Goal: Communication & Community: Answer question/provide support

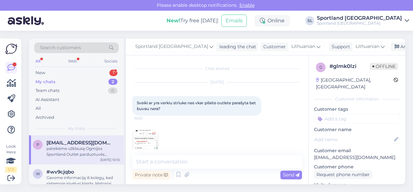
scroll to position [75, 0]
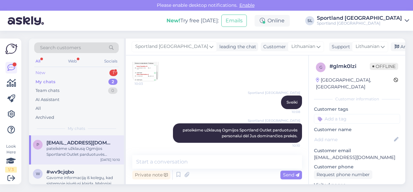
click at [91, 72] on div "New 1" at bounding box center [76, 72] width 85 height 9
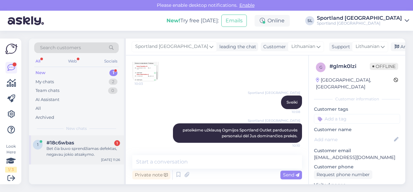
click at [67, 146] on div "Bet čia buvo sprendžiamas defektas, negavau jokio atsakymo." at bounding box center [84, 151] width 74 height 12
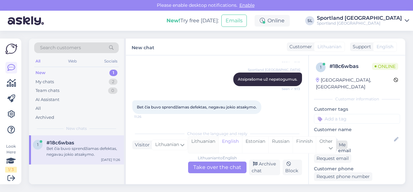
click at [208, 143] on div "Lithuanian" at bounding box center [203, 144] width 30 height 16
click at [207, 168] on div "Lithuanian to Lithuanian Take over the chat" at bounding box center [217, 167] width 58 height 12
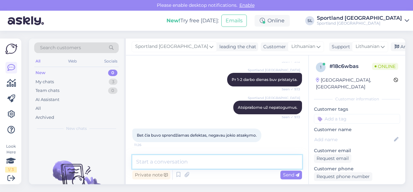
click at [204, 162] on textarea at bounding box center [217, 162] width 170 height 14
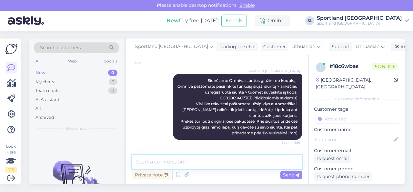
scroll to position [651, 0]
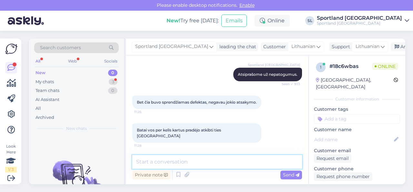
click at [198, 163] on textarea at bounding box center [217, 162] width 170 height 14
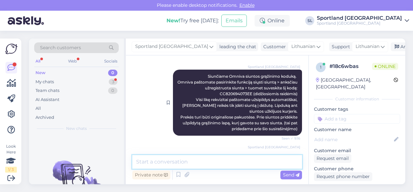
scroll to position [232, 0]
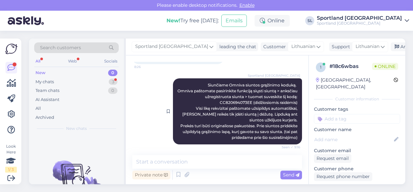
click at [228, 100] on span "Siunčiame Omniva siuntos grąžinimo koduką. Omniva paštomate pasirinkite funkcij…" at bounding box center [239, 110] width 122 height 57
copy span "CC820694073EE"
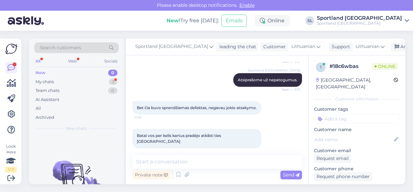
scroll to position [651, 0]
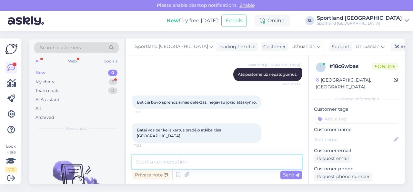
click at [201, 164] on textarea at bounding box center [217, 162] width 170 height 14
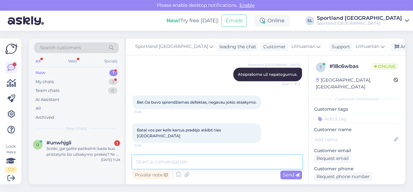
type textarea "S"
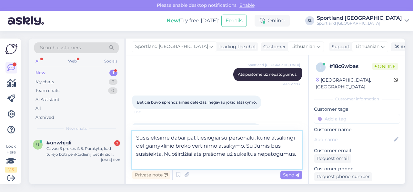
type textarea "Susisieksime dabar pat tiesiogiai su personalu, kurie atsakingi dėl gamyklinio …"
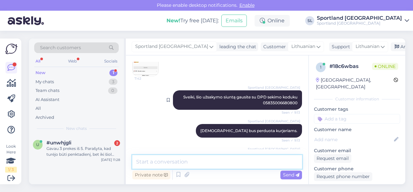
scroll to position [535, 0]
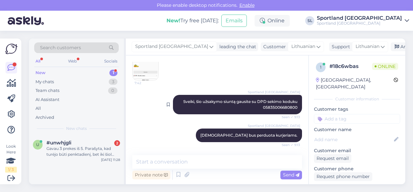
click at [272, 105] on span "Sveiki, šio užsakymo siuntą gausite su DPD sekimo koduku 05835006680800" at bounding box center [241, 104] width 116 height 11
copy span "05835006680800"
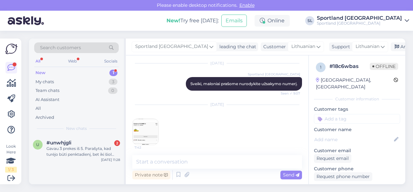
scroll to position [471, 0]
click at [148, 130] on img at bounding box center [146, 132] width 26 height 26
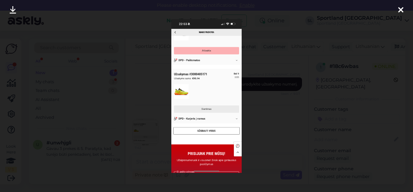
scroll to position [724, 0]
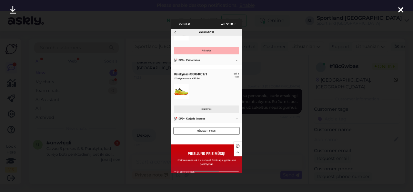
click at [282, 130] on div at bounding box center [206, 96] width 413 height 192
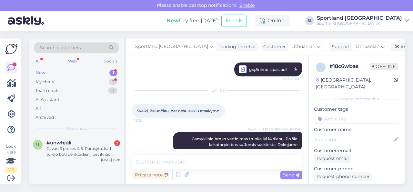
scroll to position [337, 0]
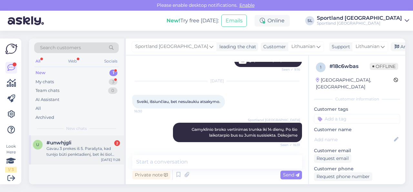
click at [97, 143] on div "#unwhjgli 2" at bounding box center [84, 143] width 74 height 6
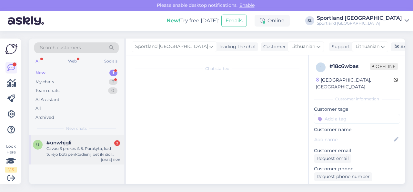
scroll to position [14, 0]
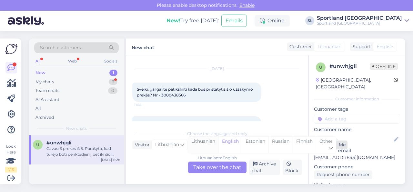
click at [208, 141] on div "Lithuanian" at bounding box center [203, 144] width 30 height 16
click at [213, 169] on div "Lithuanian to Lithuanian Take over the chat" at bounding box center [217, 167] width 58 height 12
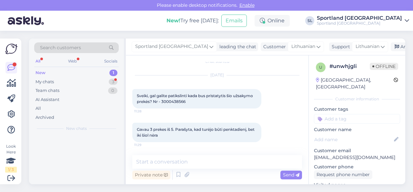
scroll to position [7, 0]
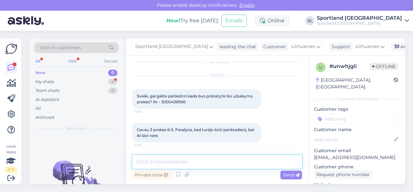
click at [207, 162] on textarea at bounding box center [217, 162] width 170 height 14
type textarea "Sveiki"
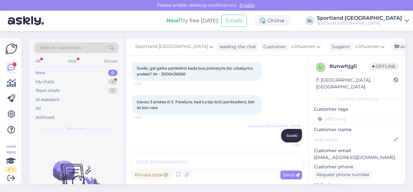
click at [169, 74] on span "Sveiki, gal galite patikslinti kada bus pristatytis šio užsakymo prekės? Nr - 3…" at bounding box center [195, 71] width 117 height 11
copy div "3000438566 11:28"
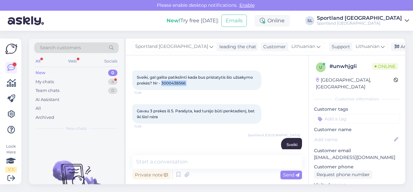
click at [177, 83] on span "Sveiki, gal galite patikslinti kada bus pristatytis šio užsakymo prekės? Nr - 3…" at bounding box center [195, 80] width 117 height 11
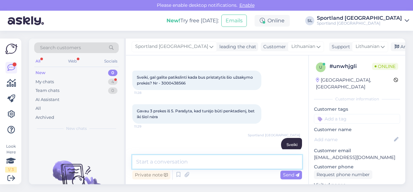
click at [197, 164] on textarea at bounding box center [217, 162] width 170 height 14
paste textarea "3000438566"
type textarea "Luktelkite tikriname Jūsų užsakymą 3000438566"
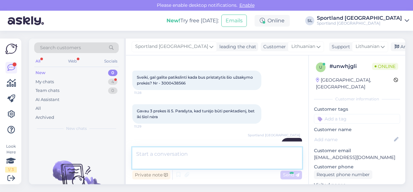
scroll to position [118, 0]
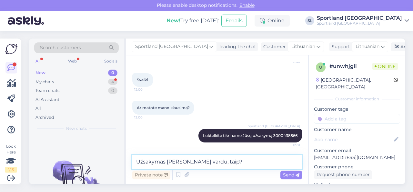
type textarea "Užsakymas [PERSON_NAME] vardu, taip?"
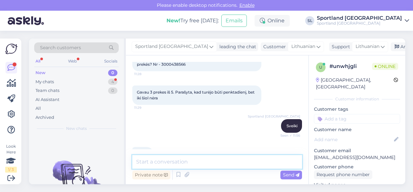
scroll to position [77, 0]
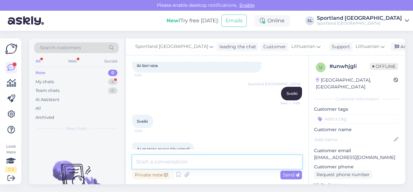
click at [187, 164] on textarea at bounding box center [217, 162] width 170 height 14
click at [193, 163] on textarea "Patikslinkite, kurių prkeių dar negavote?" at bounding box center [217, 162] width 170 height 14
type textarea "Patikslinkite, kurių prekių dar negavote?"
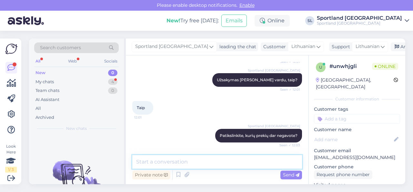
scroll to position [229, 0]
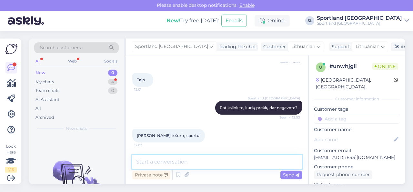
click at [169, 164] on textarea at bounding box center [217, 162] width 170 height 14
paste textarea "NIKE COURT HERITAGE MEN'S 6" TENNIS SHORTS SKU: 63529701510 SPO: FQ2111_104 Dra…"
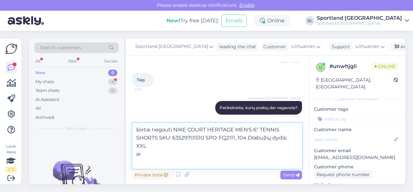
paste textarea "NIKE COURT ADVANTAGE MEN'S DRI-FIT 7" TENNIS SHORTS SKU: 68852320510 SPO: FD533…"
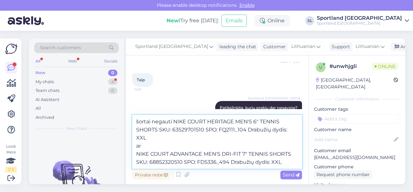
click at [136, 120] on textarea "šortai negauti NIKE COURT HERITAGE MEN'S 6" TENNIS SHORTS SKU: 63529701510 SPO:…" at bounding box center [217, 142] width 170 height 54
type textarea "Maloniai prašome patikslinkite: šortai negauti NIKE COURT HERITAGE MEN'S 6" TEN…"
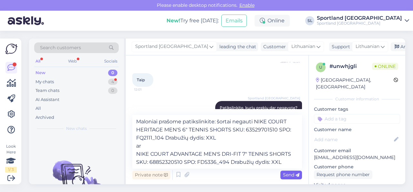
click at [291, 175] on span "Send" at bounding box center [291, 175] width 16 height 6
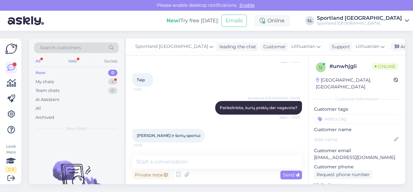
scroll to position [286, 0]
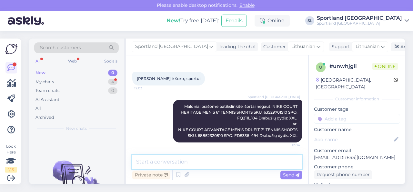
click at [263, 164] on textarea at bounding box center [217, 162] width 170 height 14
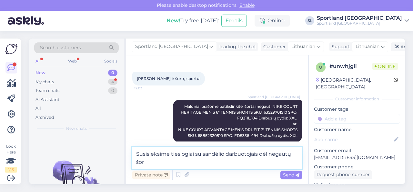
scroll to position [294, 0]
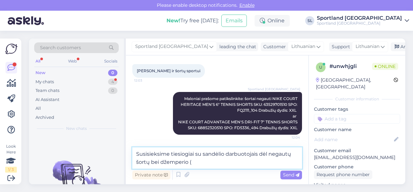
paste textarea "NIKE COURT HERITAGE MEN'S DRI-FIT FLEECE TENNIS HOODIE SKU: 63530003510 SPO: FQ…"
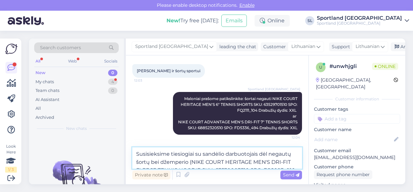
scroll to position [310, 0]
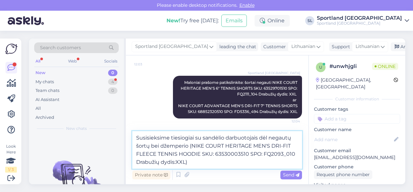
type textarea "Susisieksime tiesiogiai su sandėlio darbuotojais dėl negautų šortų bei džemperi…"
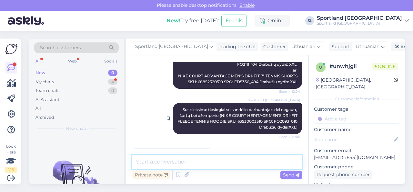
scroll to position [327, 0]
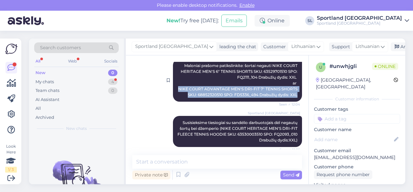
drag, startPoint x: 174, startPoint y: 88, endPoint x: 292, endPoint y: 96, distance: 117.8
click at [292, 96] on span "Maloniai prašome patikslinkite: šortai negauti NIKE COURT HERITAGE MEN'S 6" TEN…" at bounding box center [238, 80] width 120 height 34
copy span "NIKE COURT ADVANTAGE MEN'S DRI-FIT 7" TENNIS SHORTS SKU: 68852320510 SPO: FD533…"
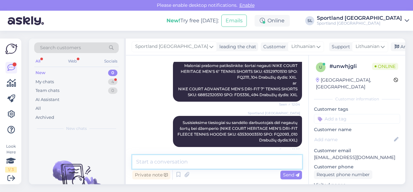
click at [246, 166] on textarea at bounding box center [217, 162] width 170 height 14
type textarea "dėkojame už suteiktą informaciją."
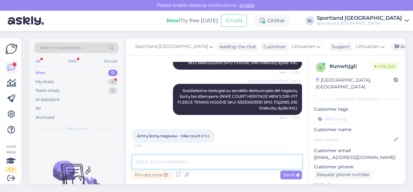
scroll to position [322, 0]
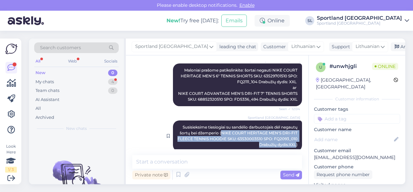
drag, startPoint x: 218, startPoint y: 133, endPoint x: 289, endPoint y: 144, distance: 72.5
click at [289, 144] on span "Susisieksime tiesiogiai su sandėlio darbuotojais dėl negautų šortų bei džemperi…" at bounding box center [238, 135] width 121 height 22
copy span "NIKE COURT HERITAGE MEN'S DRI-FIT FLEECE TENNIS HOODIE SKU: 63530003510 SPO: FQ…"
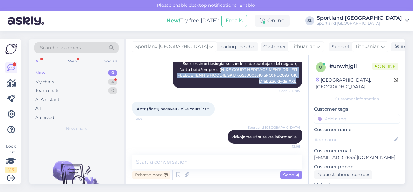
scroll to position [387, 0]
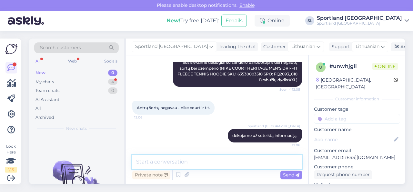
click at [193, 161] on textarea at bounding box center [217, 162] width 170 height 14
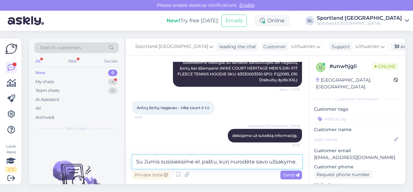
type textarea "Su Jumis susisieksime el. paštu, kurį nurodėte savo užsakyme."
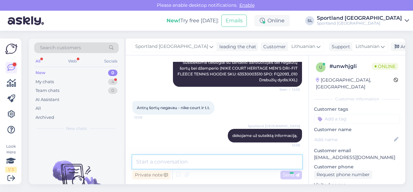
scroll to position [420, 0]
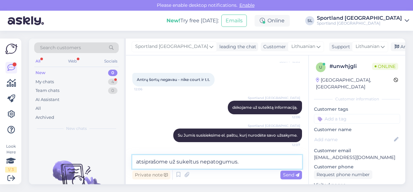
type textarea "atsiprašome už sukeltus nepatogumus."
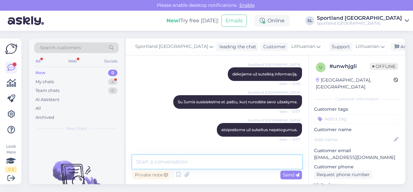
scroll to position [476, 0]
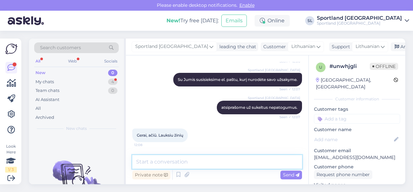
click at [193, 162] on textarea at bounding box center [217, 162] width 170 height 14
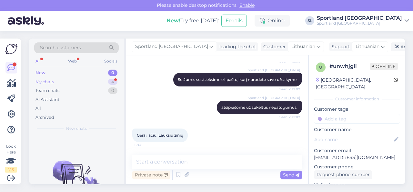
click at [94, 82] on div "My chats 4" at bounding box center [76, 81] width 85 height 9
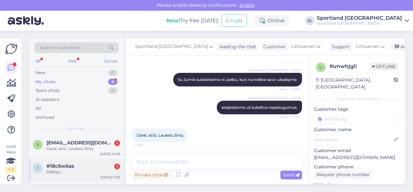
click at [87, 172] on div "Dėkoju." at bounding box center [84, 172] width 74 height 6
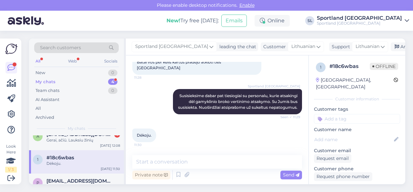
scroll to position [0, 0]
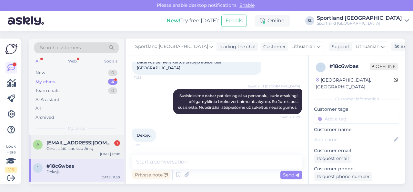
click at [71, 151] on div "a [EMAIL_ADDRESS][DOMAIN_NAME] 1 Gerai, ačiū. Lauksiu žinių [DATE] 12:08" at bounding box center [76, 146] width 95 height 23
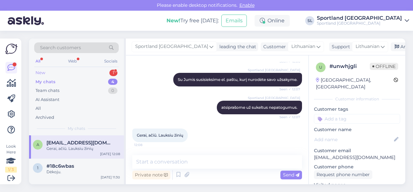
click at [80, 70] on div "New 1" at bounding box center [76, 72] width 85 height 9
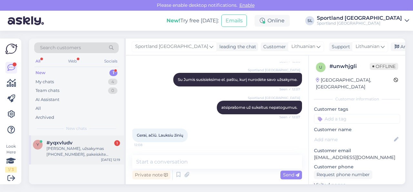
click at [78, 147] on div "[PERSON_NAME], užsakymas [PHONE_NUMBER], pakeiskite telefono numerį [PHONE_NUMB…" at bounding box center [84, 151] width 74 height 12
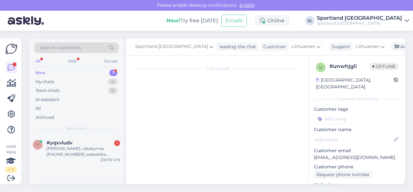
scroll to position [1, 0]
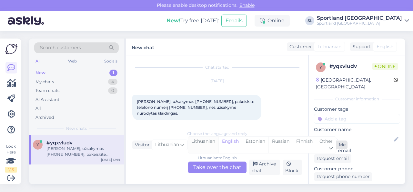
click at [200, 141] on div "Lithuanian" at bounding box center [203, 144] width 30 height 16
click at [206, 167] on div "Lithuanian to Lithuanian Take over the chat" at bounding box center [217, 167] width 58 height 12
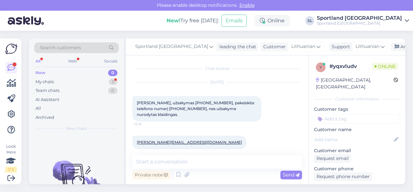
scroll to position [1, 0]
click at [183, 102] on span "[PERSON_NAME], užsakymas [PHONE_NUMBER], pakeiskite telefono numerį [PHONE_NUMB…" at bounding box center [196, 107] width 119 height 16
copy span "3000440671"
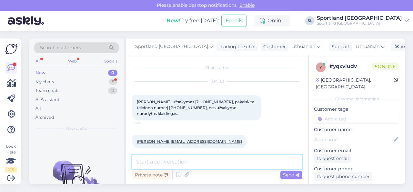
click at [193, 164] on textarea at bounding box center [217, 162] width 170 height 14
type textarea "Sveiki"
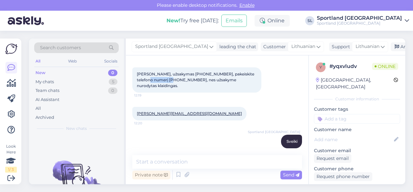
drag, startPoint x: 142, startPoint y: 78, endPoint x: 167, endPoint y: 78, distance: 25.5
click at [167, 78] on span "[PERSON_NAME], užsakymas [PHONE_NUMBER], pakeiskite telefono numerį [PHONE_NUMB…" at bounding box center [196, 79] width 119 height 16
copy span "37067755025"
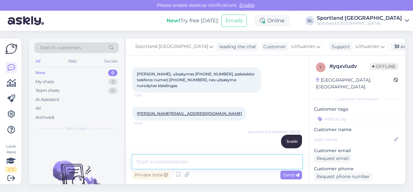
click at [194, 162] on textarea at bounding box center [217, 162] width 170 height 14
type textarea "duomenys atnaujinti. ;)"
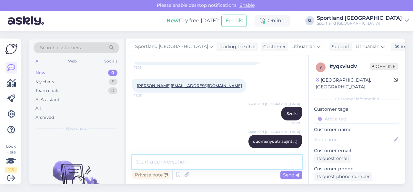
click at [215, 162] on textarea at bounding box center [217, 162] width 170 height 14
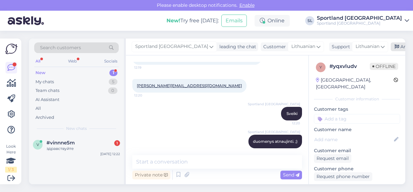
click at [391, 47] on div "Archive chat" at bounding box center [411, 46] width 41 height 9
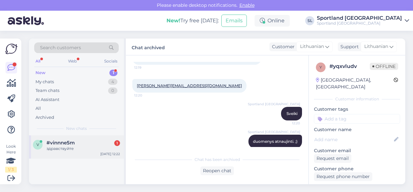
click at [56, 145] on div "здравствуйте" at bounding box center [84, 148] width 74 height 6
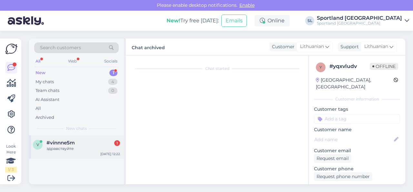
scroll to position [187, 0]
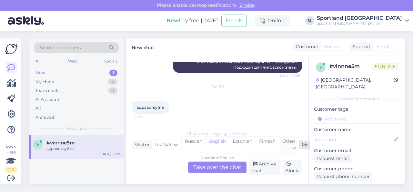
click at [291, 146] on div "Other" at bounding box center [289, 144] width 20 height 16
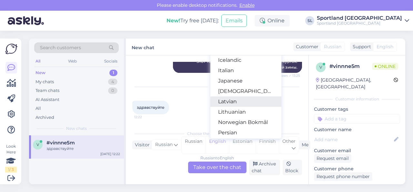
scroll to position [161, 0]
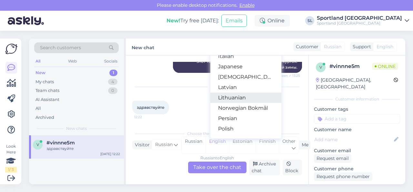
click at [234, 96] on link "Lithuanian" at bounding box center [246, 97] width 71 height 10
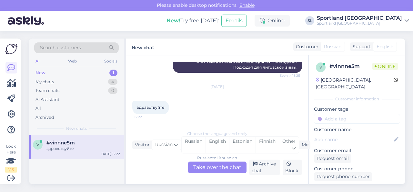
click at [220, 164] on div "Russian to Lithuanian Take over the chat" at bounding box center [217, 167] width 58 height 12
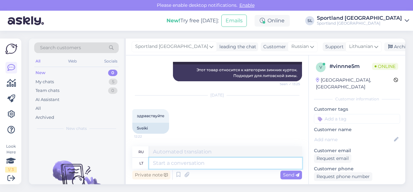
click at [191, 164] on textarea at bounding box center [225, 162] width 153 height 11
type textarea "Sveiki"
type textarea "Привет"
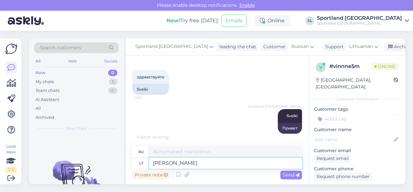
type textarea "[PERSON_NAME]"
type textarea "с чем"
type textarea "kuo galime J"
type textarea "что мы можем сделать"
type textarea "kuo galime Jums pad"
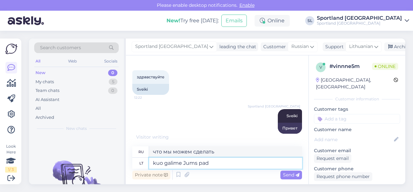
type textarea "Что мы можем для вас сделать?"
type textarea "kuo galime Jums padėti?"
type textarea "Чем мы можем вам помочь?"
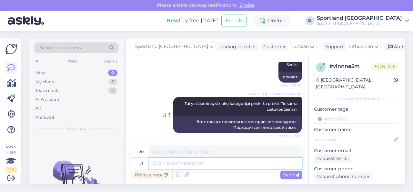
scroll to position [295, 0]
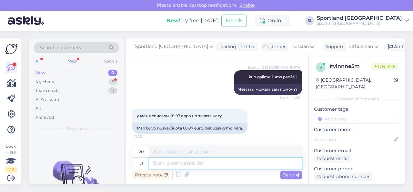
click at [192, 164] on textarea at bounding box center [225, 162] width 153 height 11
type textarea "maloniai pra"
type textarea "любезно"
type textarea "maloniai praš"
type textarea "любезно добро пожаловать"
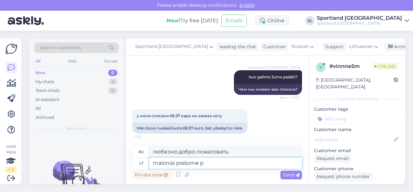
type textarea "maloniai prašome pa"
type textarea "пожалуйста, пожалуйста"
type textarea "maloniai prašome pateikite"
type textarea "Пожалуйста, предоставьте"
type textarea "maloniai prašome pateikite padevimo ko"
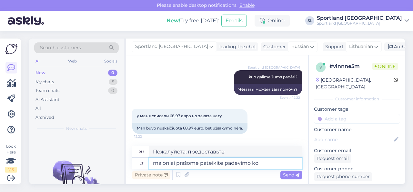
type textarea "Пожалуйста, предоставьте цитату."
type textarea "maloniai prašome pateikite padevimo kopiją."
type textarea "Пожалуйста, предоставьте копию заявления."
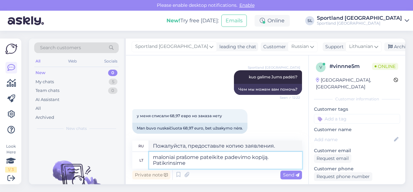
type textarea "maloniai prašome pateikite padevimo kopiją. Patikrinsime"
type textarea "Пожалуйста, предоставьте копию заявления. Мы его проверим."
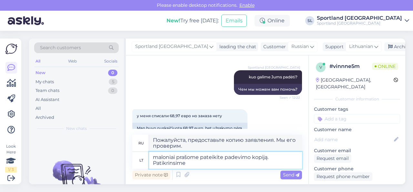
click at [241, 156] on textarea "maloniai prašome pateikite padevimo kopiją. Patikrinsime" at bounding box center [225, 159] width 153 height 17
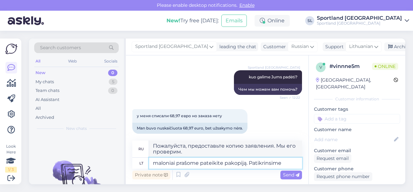
type textarea "maloniai prašome pateikite pavkopiją. Patikrinsime"
type textarea "Пожалуйста, предоставьте копию. Мы проверим."
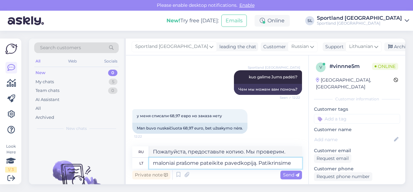
type textarea "maloniai prašome pateikite pavedikopiją. Patikrinsime"
type textarea "Пожалуйста, предоставьте копию заказа. Мы проверим."
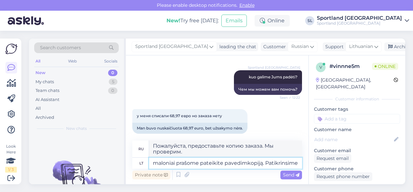
type textarea "maloniai prašome pateikite pavedimokopiją. Patikrinsime"
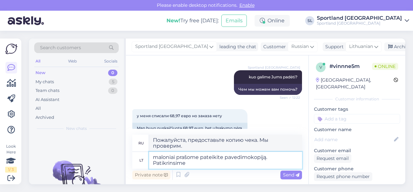
type textarea "Пожалуйста, предоставьте копию заказа. Мы проверим."
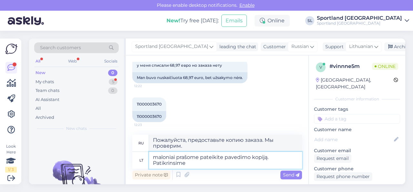
click at [267, 158] on textarea "maloniai prašome pateikite pavedimo kopiją. Patikrinsime" at bounding box center [225, 159] width 153 height 17
type textarea "maloniai prašome pateikite pavedimo kopiją (. Patikrinsime"
type textarea "Пожалуйста, предоставьте копию заказа (. Мы проверим."
type textarea "maloniai prašome pateikite pavedimo kopiją (ban. Patikrinsime"
type textarea "Пожалуйста, предоставьте копию заказа (б. Мы проверим"
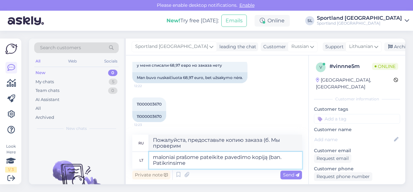
type textarea "maloniai prašome pateikite pavedimo kopiją (bank. Patikrinsime"
type textarea "Пожалуйста, предоставьте копию постановления (запрета. Мы проверим)"
type textarea "maloniai prašome pateikite pavedimo kopiją (banko . Patikrinsime"
type textarea "Пожалуйста, предоставьте копию перевода (банковского перевода). Мы проверим."
type textarea "maloniai prašome pateikite pavedimo kopiją (banko i. Patikrinsime"
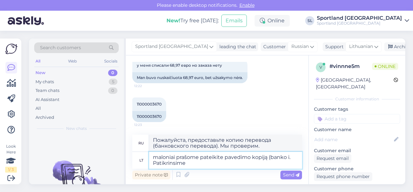
type textarea "Пожалуйста, предоставьте копию перевода (банковский перевод. Мы проверим)."
type textarea "maloniai prašome pateikite pavedimo kopiją (banko iš. Patikrinsime"
type textarea "Пожалуйста, предоставьте копию перевода (идентификатор банка). Мы проверим."
type textarea "maloniai prašome pateikite pavedimo kopiją (banko išr. Patikrinsime"
type textarea "Пожалуйста, предоставьте копию перевода (выписку из банка). Мы её проверим."
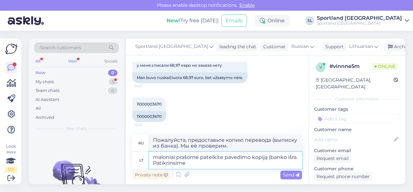
scroll to position [384, 0]
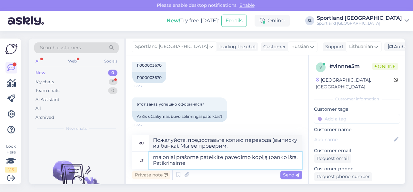
type textarea "maloniai prašome pateikite pavedimo kopiją (banko išraš. Patikrinsime"
type textarea "Пожалуйста, предоставьте копию перевода (выписку из банка). Мы ее проверим."
type textarea "maloniai prašome pateikite pavedimo kopiją (banko išrašą). Patikrinsime"
type textarea "Пожалуйста, предоставьте копию перевода (выписку из банка). Мы её проверим."
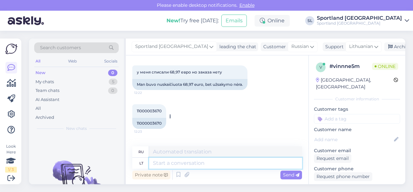
scroll to position [359, 0]
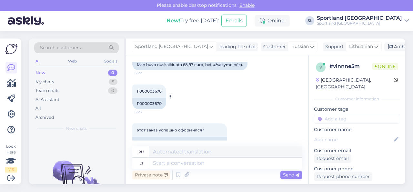
click at [150, 101] on div "11000003670" at bounding box center [149, 103] width 34 height 11
copy div "11000003670"
click at [194, 166] on textarea at bounding box center [225, 162] width 153 height 11
paste textarea "11000003670"
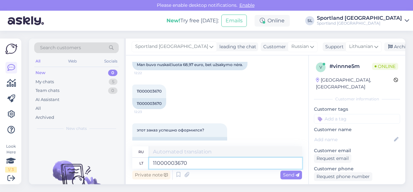
type textarea "11000003670"
type textarea "11000003670 užsakymas n"
type textarea "Заказ 11000003670"
type textarea "11000003670 užsakymas nėra ap"
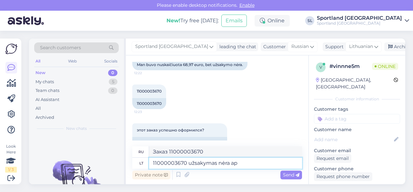
type textarea "Заказ 11000003670 не существует"
type textarea "11000003670 užsakymas nėra apmokėtas."
type textarea "Заказ 11000003670 не оплачен."
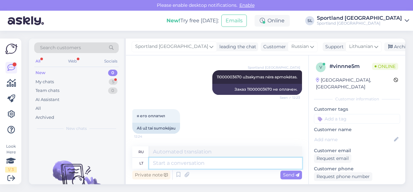
scroll to position [539, 0]
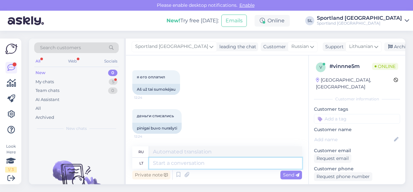
click at [191, 165] on textarea at bounding box center [225, 162] width 153 height 11
click at [179, 164] on textarea at bounding box center [225, 162] width 153 height 11
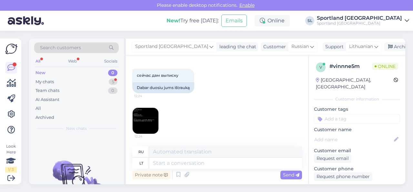
click at [150, 126] on img at bounding box center [146, 121] width 26 height 26
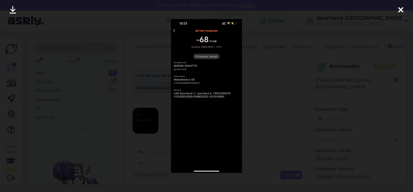
click at [267, 93] on div at bounding box center [206, 96] width 413 height 192
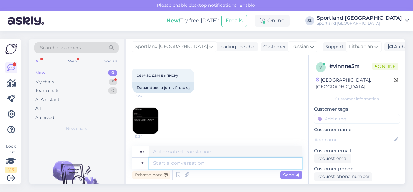
click at [174, 161] on textarea at bounding box center [225, 162] width 153 height 11
type textarea "sistema a"
type textarea "система"
type textarea "sistema atsinaujimo ir"
type textarea "система обновления [PERSON_NAME]"
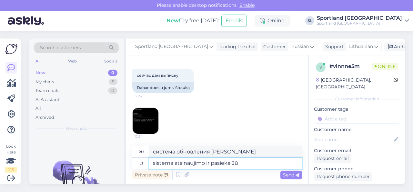
type textarea "sistema atsinaujimo ir pasiekė Jūs"
type textarea "обновление системы и достигло"
type textarea "sistema atsinaujimo ir pasiekė Jūsų m"
type textarea "обновление системы и до вас дошло"
type textarea "sistema atsinaujimo ir pasiekė Jūsų mokėjimas."
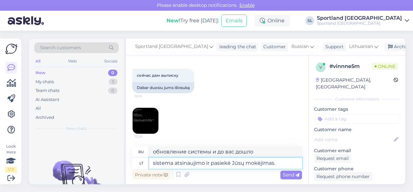
type textarea "Система обновлена ​​и ваш платеж поступил."
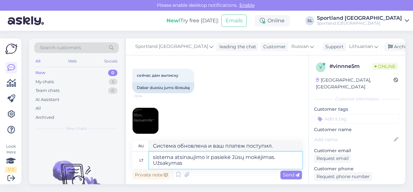
type textarea "sistema atsinaujimo ir pasiekė Jūsų mokėjimas. Užsakymas"
type textarea "Система обновлена, и ваш платёж получен. Заказ"
click at [193, 164] on textarea "sistema atsinaujimo ir pasiekė Jūsų mokėjimas. Užsakymas" at bounding box center [225, 159] width 153 height 17
paste textarea "11000003670"
type textarea "sistema atsinaujimo ir pasiekė Jūsų mokėjimas. Užsakymas 11000003670"
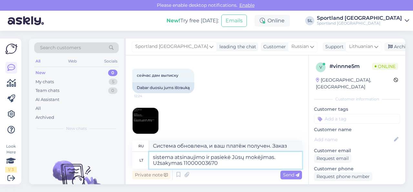
type textarea "Система обновлена, и ваш платёж получен. Заказ 11000003670"
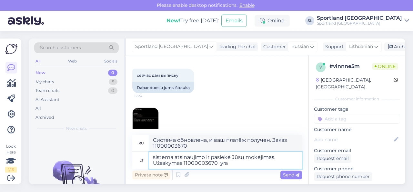
type textarea "sistema atsinaujimo ir pasiekė Jūsų mokėjimas. Užsakymas 11000003670 yra v"
type textarea "Система обновлена, и ваш платёж поступил. Заказ 11000003670"
type textarea "sistema atsinaujimo ir pasiekė Jūsų mokėjimas. Užsakymas 11000003670 yra vykdom…"
type textarea "Система обновлена, ваш платёж поступил. Заказ 11000003670 обрабатывается."
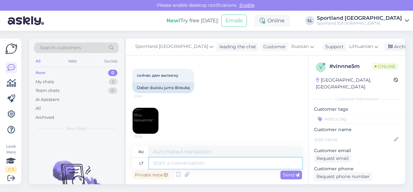
scroll to position [669, 0]
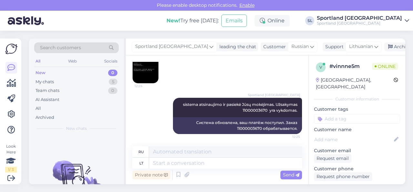
click at [146, 73] on img at bounding box center [146, 70] width 26 height 26
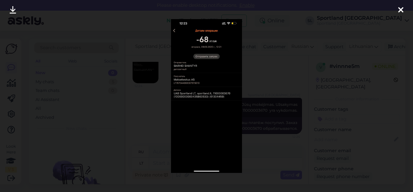
click at [141, 107] on div at bounding box center [206, 96] width 413 height 192
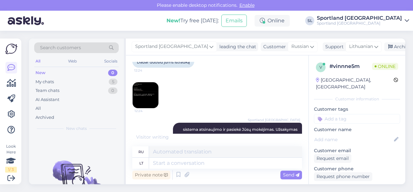
scroll to position [676, 0]
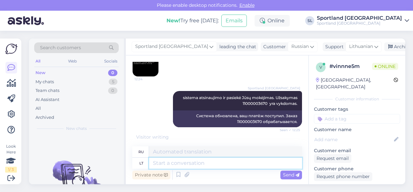
click at [213, 165] on textarea at bounding box center [225, 162] width 153 height 11
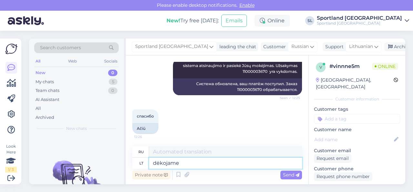
type textarea "dėkojame J"
type textarea "Спасибо"
type textarea "dėkojame Jums."
type textarea "Спасибо."
type textarea "dėkojame Jums. Geros di"
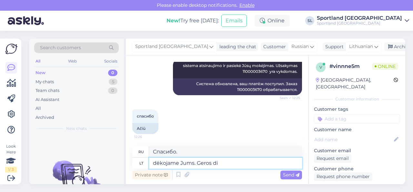
type textarea "Спасибо. Доброе утро."
type textarea "dėkojame Jums. Geros dienos!"
type textarea "Спасибо. Хорошего дня!"
